Goal: Task Accomplishment & Management: Complete application form

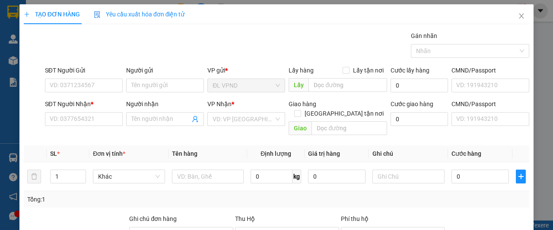
scroll to position [80, 0]
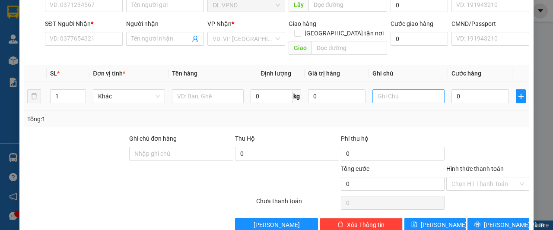
click at [401, 89] on input "text" at bounding box center [409, 96] width 72 height 14
type input "2"
drag, startPoint x: 393, startPoint y: 85, endPoint x: 323, endPoint y: 102, distance: 72.2
click at [325, 102] on div "SL * Đơn vị tính * Tên hàng Định lượng Giá trị hàng Ghi chú Cước hàng 1 Khác 0 …" at bounding box center [277, 96] width 506 height 62
type input "2003801"
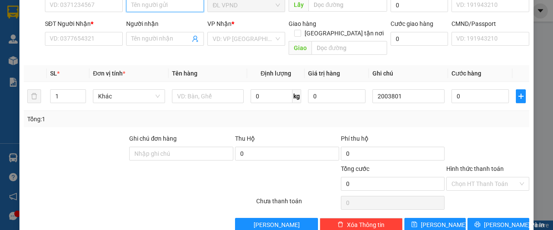
click at [164, 3] on input "Người gửi" at bounding box center [165, 5] width 78 height 14
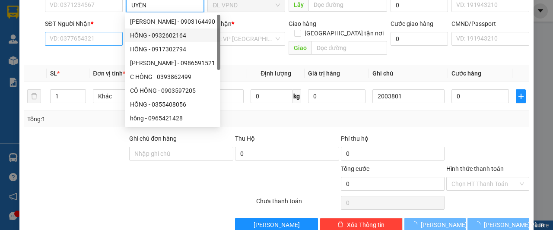
type input "UYÊN"
click at [103, 38] on input "SĐT Người Nhận *" at bounding box center [84, 39] width 78 height 14
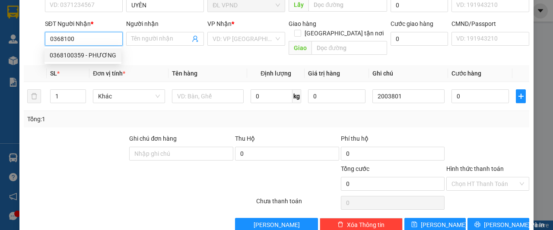
click at [67, 58] on div "0368100359 - PHƯƠNG" at bounding box center [83, 56] width 67 height 10
type input "0368100359"
type input "PHƯƠNG"
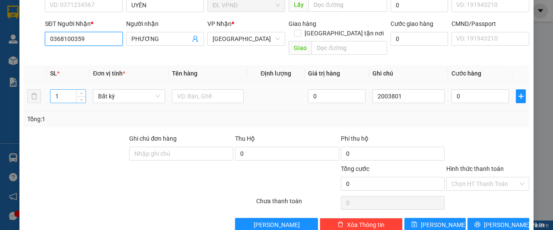
type input "0368100359"
drag, startPoint x: 57, startPoint y: 86, endPoint x: 26, endPoint y: 94, distance: 32.4
click at [26, 94] on tr "1 Bất kỳ 0 2003801 0" at bounding box center [277, 96] width 506 height 29
type input "2"
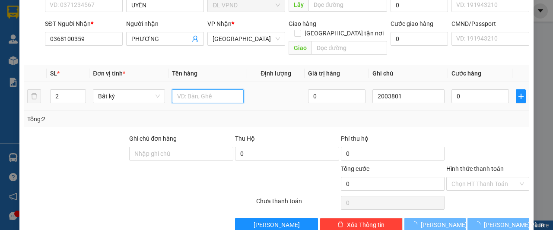
click at [199, 89] on input "text" at bounding box center [208, 96] width 72 height 14
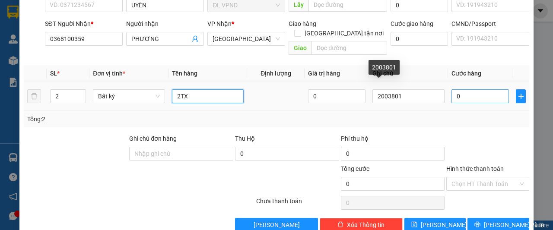
type input "2TX"
click at [472, 91] on input "0" at bounding box center [480, 96] width 57 height 14
type input "1"
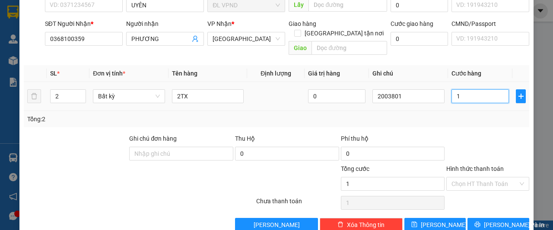
type input "12"
type input "120"
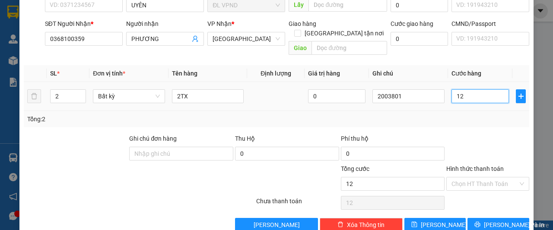
type input "120"
type input "120.000"
click at [473, 178] on input "Hình thức thanh toán" at bounding box center [485, 184] width 67 height 13
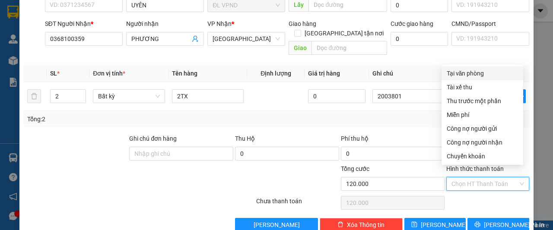
click at [474, 73] on div "Tại văn phòng" at bounding box center [482, 74] width 71 height 10
type input "0"
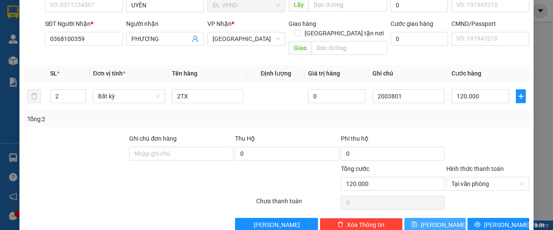
click at [439, 220] on span "[PERSON_NAME]" at bounding box center [444, 225] width 46 height 10
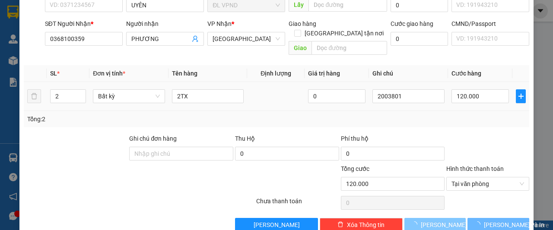
type input "1"
type input "0"
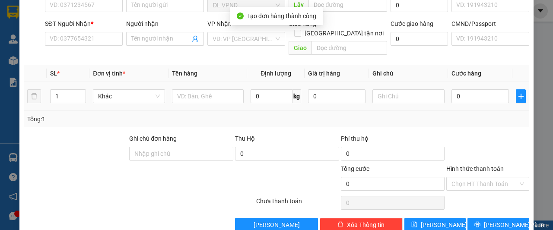
click at [410, 94] on div at bounding box center [409, 96] width 72 height 17
click at [408, 89] on input "text" at bounding box center [409, 96] width 72 height 14
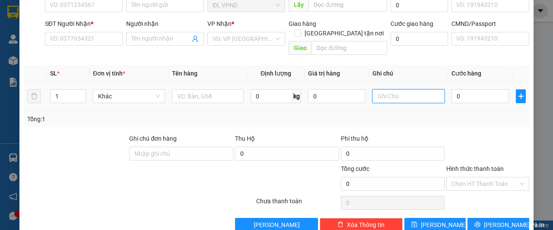
paste input "200380"
type input "2003802"
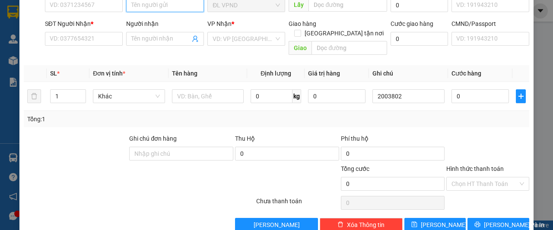
click at [157, 6] on input "Người gửi" at bounding box center [165, 5] width 78 height 14
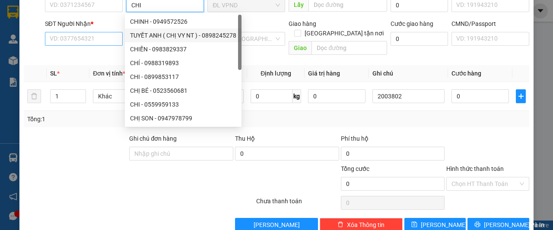
type input "CHI"
click at [84, 40] on input "SĐT Người Nhận *" at bounding box center [84, 39] width 78 height 14
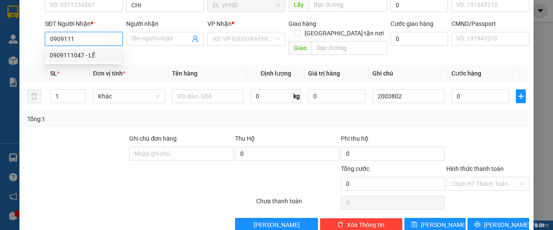
click at [63, 54] on div "0909111047 - LÊ" at bounding box center [83, 56] width 67 height 10
type input "0909111047"
type input "LÊ"
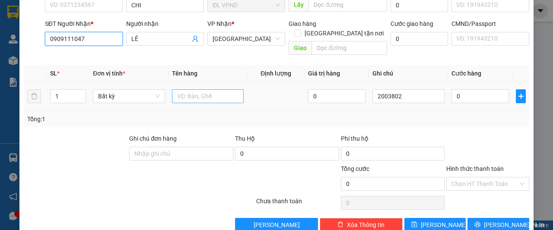
type input "0909111047"
click at [198, 89] on input "text" at bounding box center [208, 96] width 72 height 14
type input "1TX"
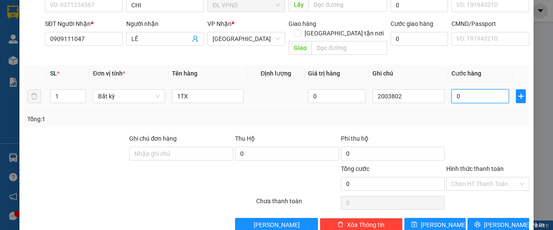
click at [462, 89] on input "0" at bounding box center [480, 96] width 57 height 14
type input "6"
type input "60"
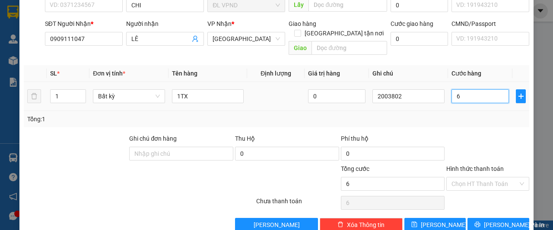
type input "60"
type input "60.000"
click at [468, 178] on input "Hình thức thanh toán" at bounding box center [485, 184] width 67 height 13
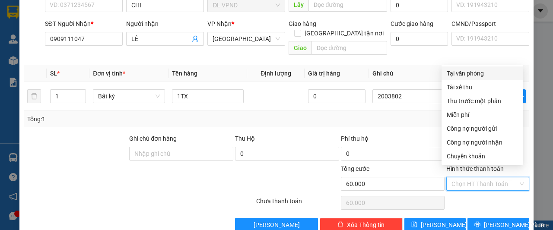
click at [457, 75] on div "Tại văn phòng" at bounding box center [482, 74] width 71 height 10
type input "0"
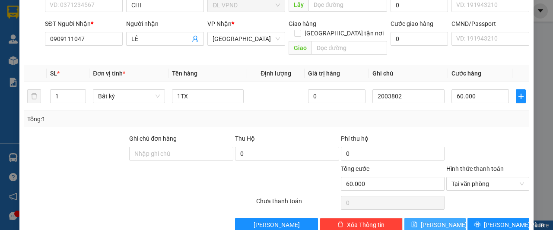
click at [429, 218] on button "[PERSON_NAME]" at bounding box center [436, 225] width 62 height 14
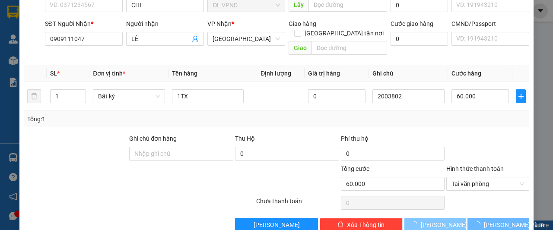
type input "0"
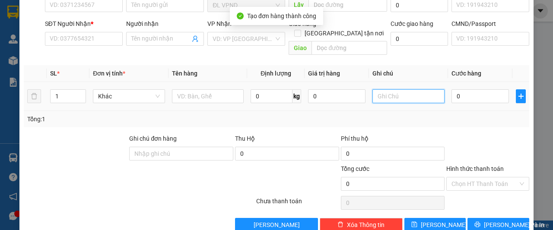
click at [402, 89] on input "text" at bounding box center [409, 96] width 72 height 14
paste input "200380"
type input "2003803"
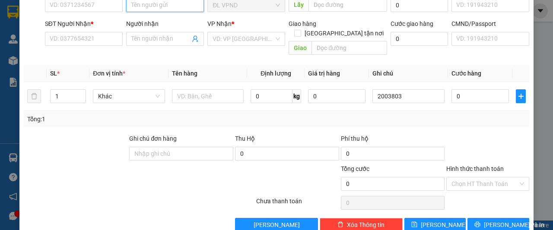
click at [159, 8] on input "Người gửi" at bounding box center [165, 5] width 78 height 14
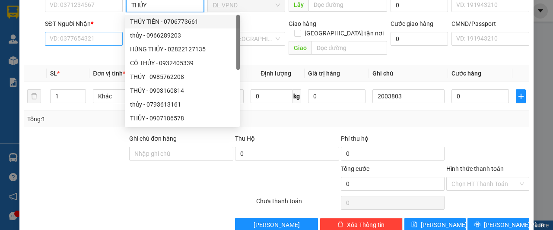
type input "THỦY"
click at [94, 38] on input "SĐT Người Nhận *" at bounding box center [84, 39] width 78 height 14
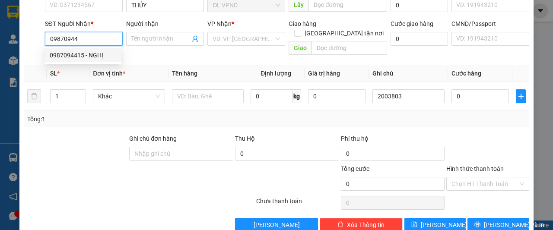
click at [80, 55] on div "0987094415 - NGHỊ" at bounding box center [83, 56] width 67 height 10
type input "0987094415"
type input "NGHỊ"
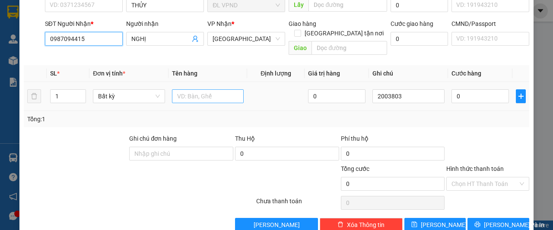
type input "0987094415"
click at [201, 89] on input "text" at bounding box center [208, 96] width 72 height 14
type input "1TX"
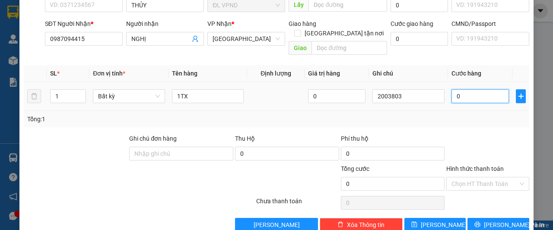
click at [476, 91] on input "0" at bounding box center [480, 96] width 57 height 14
type input "5"
type input "50"
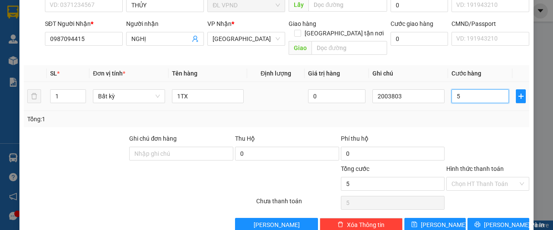
type input "50"
type input "50.000"
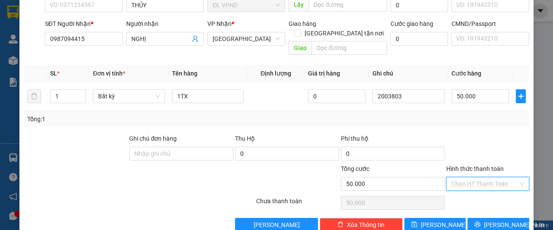
click at [455, 178] on input "Hình thức thanh toán" at bounding box center [485, 184] width 67 height 13
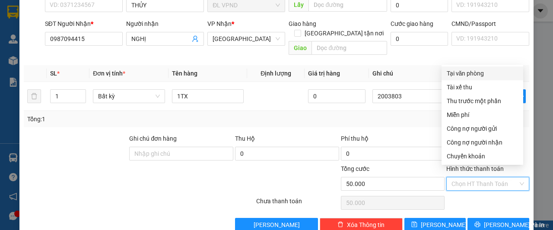
drag, startPoint x: 470, startPoint y: 74, endPoint x: 453, endPoint y: 157, distance: 84.6
click at [469, 74] on div "Tại văn phòng" at bounding box center [482, 74] width 71 height 10
type input "0"
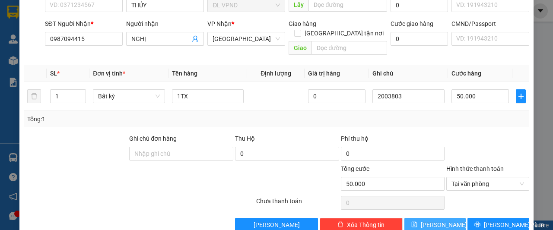
click at [418, 222] on icon "save" at bounding box center [415, 225] width 6 height 6
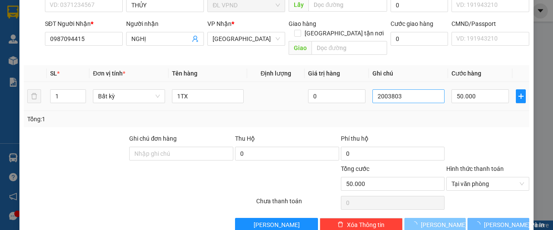
type input "0"
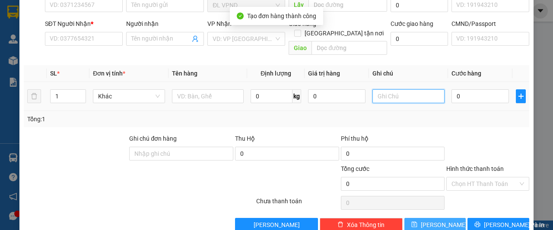
click at [407, 89] on input "text" at bounding box center [409, 96] width 72 height 14
paste input "200380"
type input "2003804"
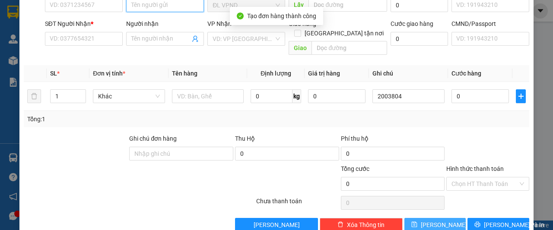
click at [158, 6] on input "Người gửi" at bounding box center [165, 5] width 78 height 14
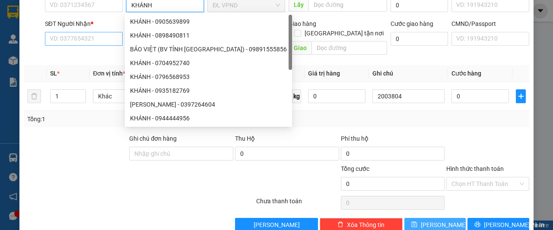
type input "KHÁNH"
click at [76, 38] on input "SĐT Người Nhận *" at bounding box center [84, 39] width 78 height 14
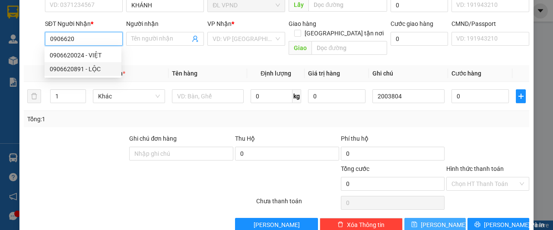
click at [77, 67] on div "0906620891 - LỘC" at bounding box center [83, 69] width 67 height 10
type input "0906620891"
type input "LỘC"
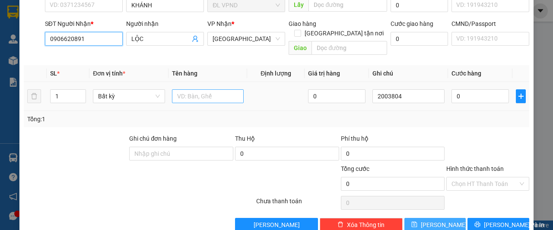
type input "0906620891"
click at [199, 89] on input "text" at bounding box center [208, 96] width 72 height 14
type input "1TX"
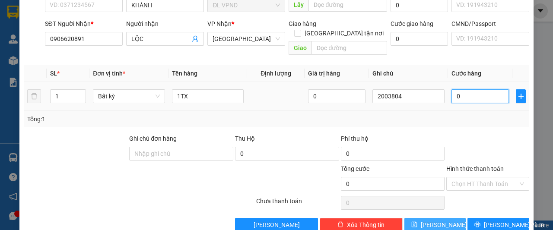
type input "8"
type input "80"
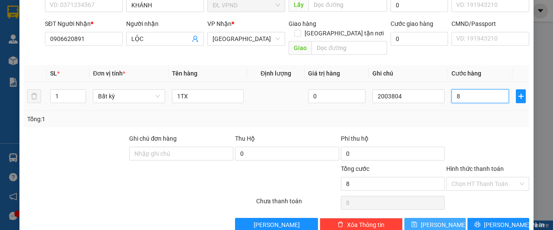
type input "80"
type input "80.000"
click at [418, 218] on button "[PERSON_NAME]" at bounding box center [436, 225] width 62 height 14
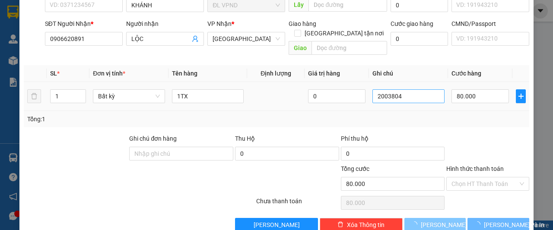
type input "0"
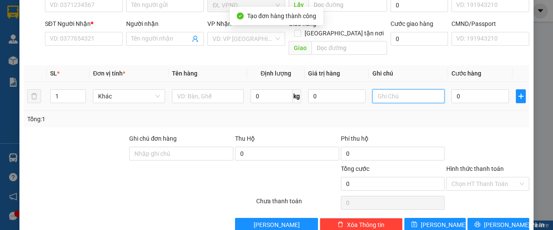
click at [406, 89] on input "text" at bounding box center [409, 96] width 72 height 14
click at [399, 89] on input "text" at bounding box center [409, 96] width 72 height 14
paste input "200380"
type input "2003805"
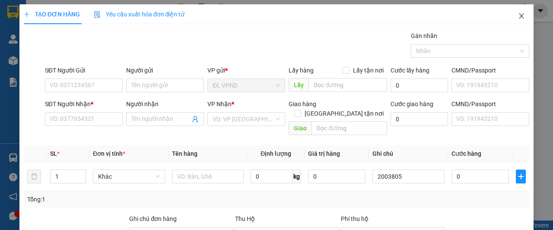
click at [520, 14] on icon "close" at bounding box center [522, 15] width 5 height 5
click at [14, 60] on img at bounding box center [13, 60] width 9 height 9
click at [517, 17] on div "ninhdiem.phucanex 1" at bounding box center [484, 10] width 90 height 15
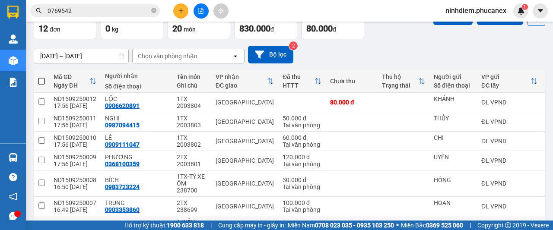
scroll to position [179, 0]
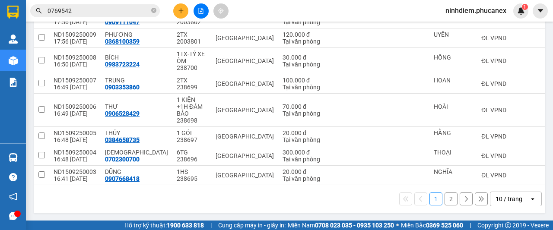
click at [502, 198] on div "10 / trang" at bounding box center [509, 199] width 27 height 9
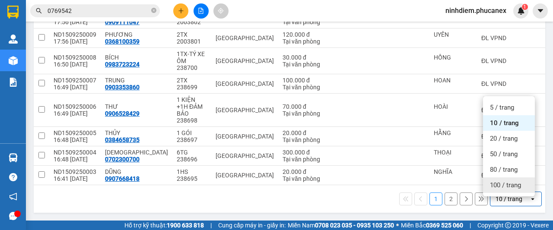
click at [497, 178] on div "100 / trang" at bounding box center [509, 186] width 52 height 16
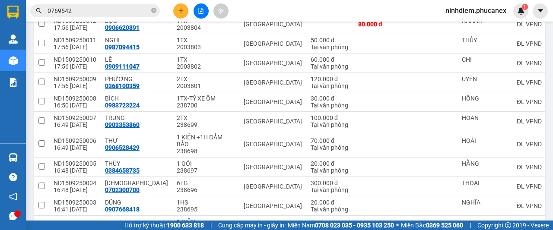
scroll to position [49, 0]
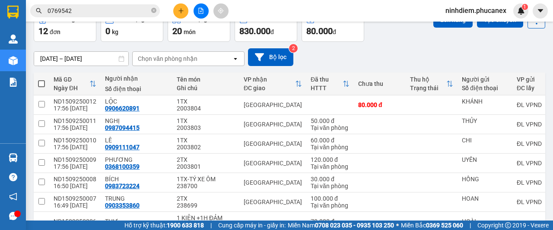
click at [39, 83] on span at bounding box center [41, 83] width 7 height 7
click at [42, 80] on input "checkbox" at bounding box center [42, 80] width 0 height 0
checkbox input "true"
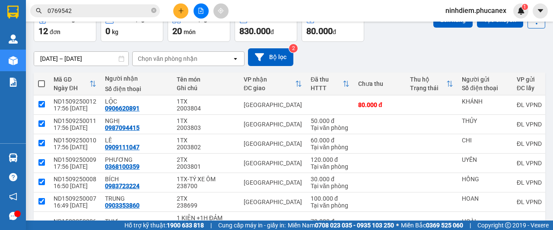
checkbox input "true"
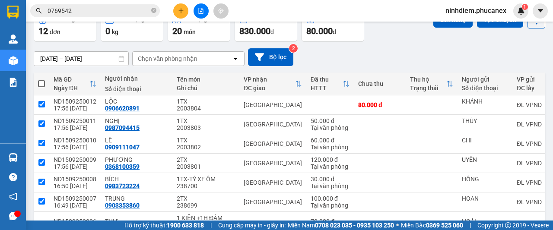
checkbox input "true"
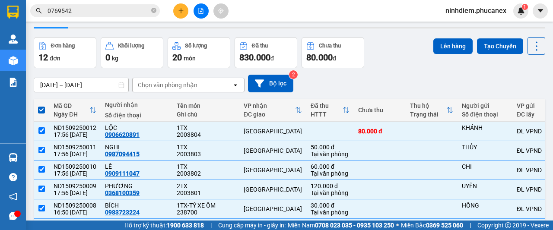
scroll to position [0, 0]
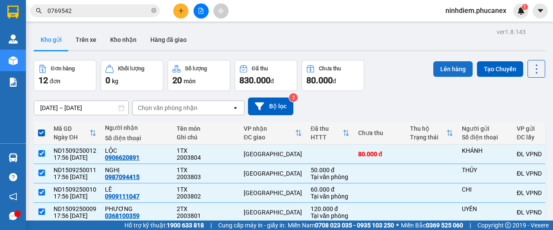
click at [439, 67] on button "Lên hàng" at bounding box center [453, 69] width 39 height 16
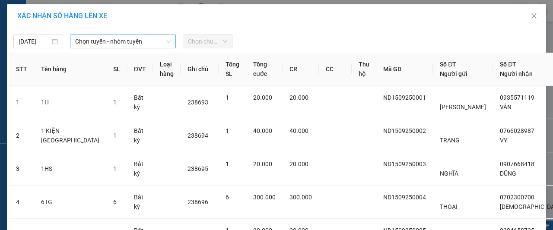
click at [103, 44] on span "Chọn tuyến - nhóm tuyến" at bounding box center [123, 41] width 96 height 13
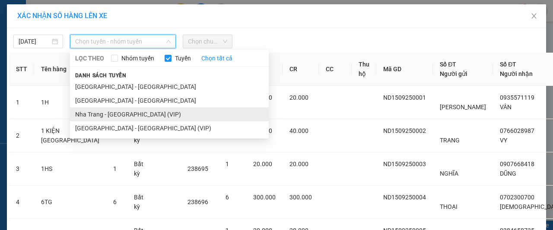
click at [101, 115] on li "Nha Trang - [GEOGRAPHIC_DATA] (VIP)" at bounding box center [169, 115] width 199 height 14
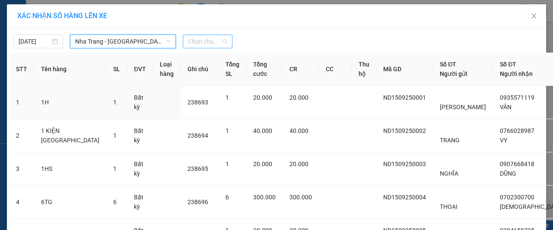
click at [203, 42] on span "Chọn chuyến" at bounding box center [207, 41] width 39 height 13
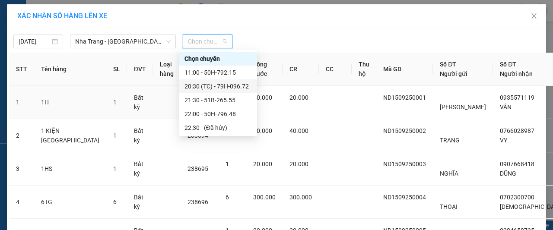
click at [220, 86] on div "20:30 (TC) - 79H-096.72" at bounding box center [218, 87] width 67 height 10
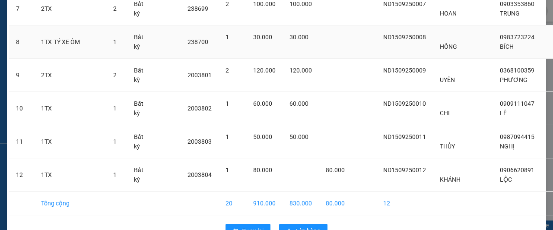
scroll to position [354, 0]
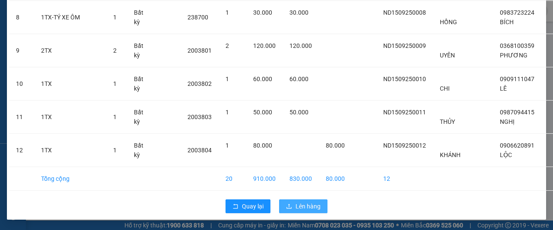
click at [296, 204] on span "Lên hàng" at bounding box center [308, 207] width 25 height 10
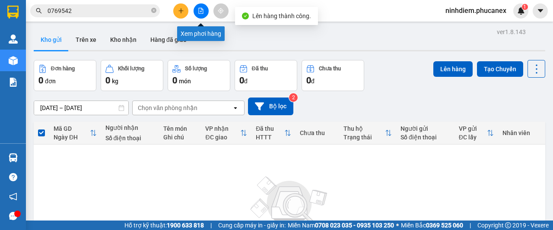
click at [202, 15] on button at bounding box center [201, 10] width 15 height 15
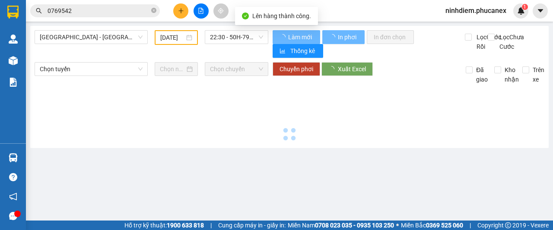
click at [203, 7] on button at bounding box center [201, 10] width 15 height 15
click at [77, 39] on span "[GEOGRAPHIC_DATA] - [GEOGRAPHIC_DATA]" at bounding box center [91, 37] width 103 height 13
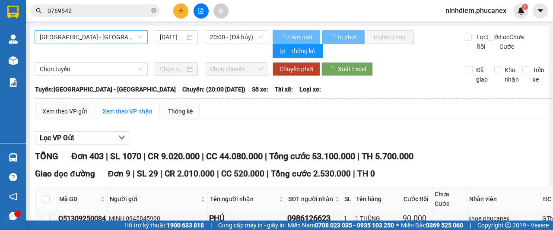
type input "[DATE]"
click at [130, 38] on span "[GEOGRAPHIC_DATA] - [GEOGRAPHIC_DATA]" at bounding box center [91, 37] width 103 height 13
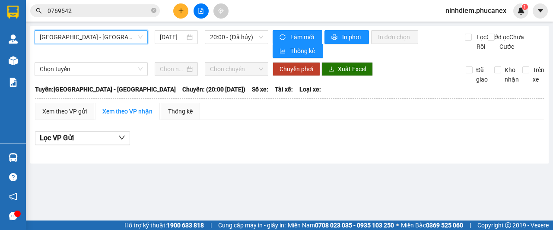
click at [130, 37] on span "[GEOGRAPHIC_DATA] - [GEOGRAPHIC_DATA]" at bounding box center [91, 37] width 103 height 13
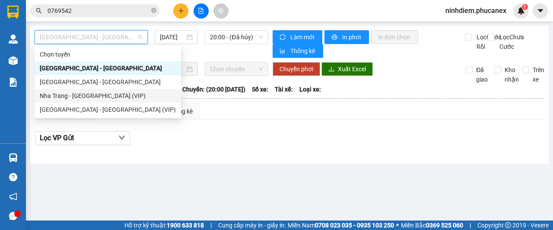
click at [94, 96] on div "Nha Trang - [GEOGRAPHIC_DATA] (VIP)" at bounding box center [108, 96] width 136 height 10
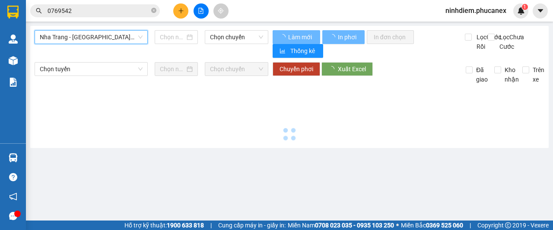
type input "[DATE]"
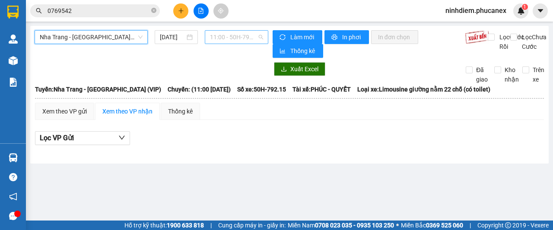
click at [237, 32] on span "11:00 - 50H-792.15" at bounding box center [236, 37] width 53 height 13
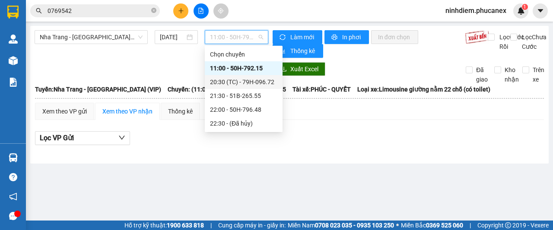
click at [233, 82] on div "20:30 (TC) - 79H-096.72" at bounding box center [243, 82] width 67 height 10
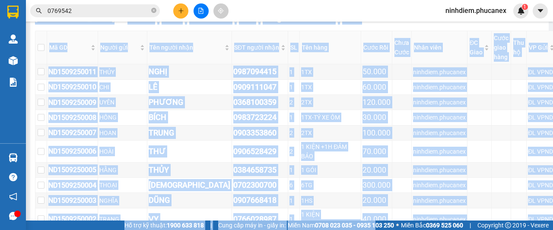
scroll to position [325, 0]
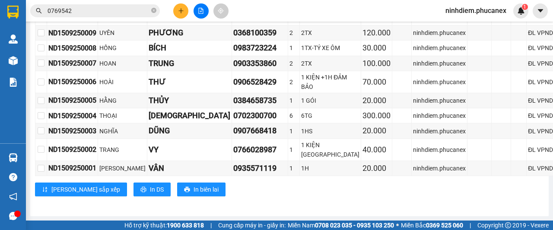
drag, startPoint x: 59, startPoint y: 89, endPoint x: 534, endPoint y: 177, distance: 483.5
click at [534, 177] on div "TỔNG Đơn 12 | SL 20 | CR 830.000 | CC 80.000 | Tổng cước 910.000 | TH 0 [GEOGRA…" at bounding box center [309, 21] width 549 height 374
copy table "Phúc An Express 1900 06 68 06 215 Phạm [GEOGRAPHIC_DATA], Quận 1 PHƠI HÀNG 18:0…"
